Goal: Navigation & Orientation: Go to known website

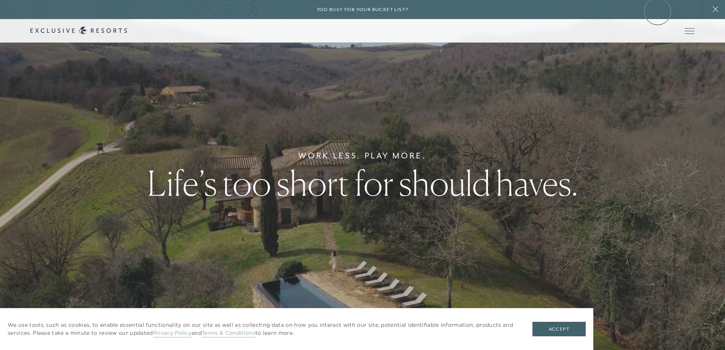
click at [658, 11] on div "Too busy for your bucket list?" at bounding box center [362, 9] width 725 height 19
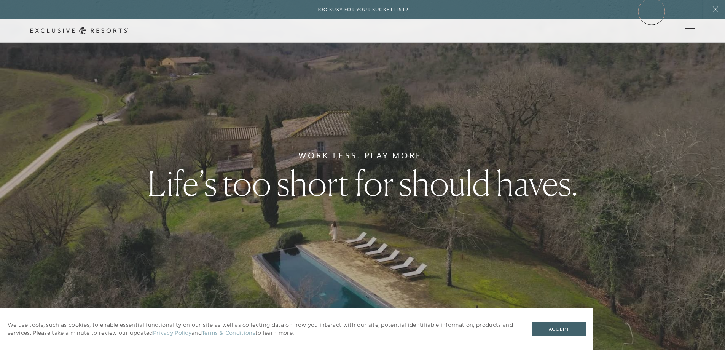
click at [652, 11] on div "Too busy for your bucket list?" at bounding box center [362, 9] width 725 height 19
click at [0, 0] on link "Member Login" at bounding box center [0, 0] width 0 height 0
